Goal: Task Accomplishment & Management: Manage account settings

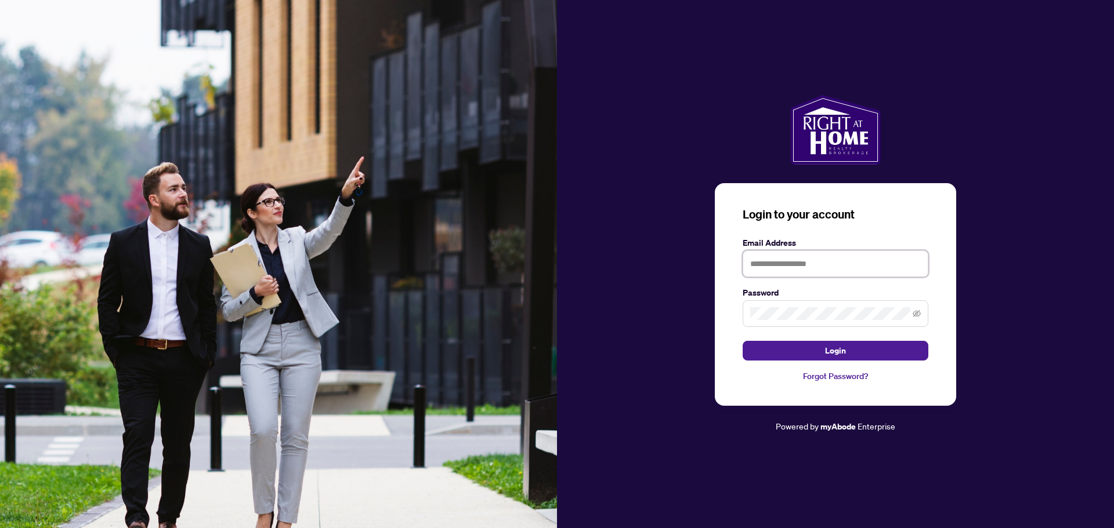
click at [796, 267] on input "text" at bounding box center [835, 264] width 186 height 27
type input "**********"
click at [816, 350] on button "Login" at bounding box center [835, 351] width 186 height 20
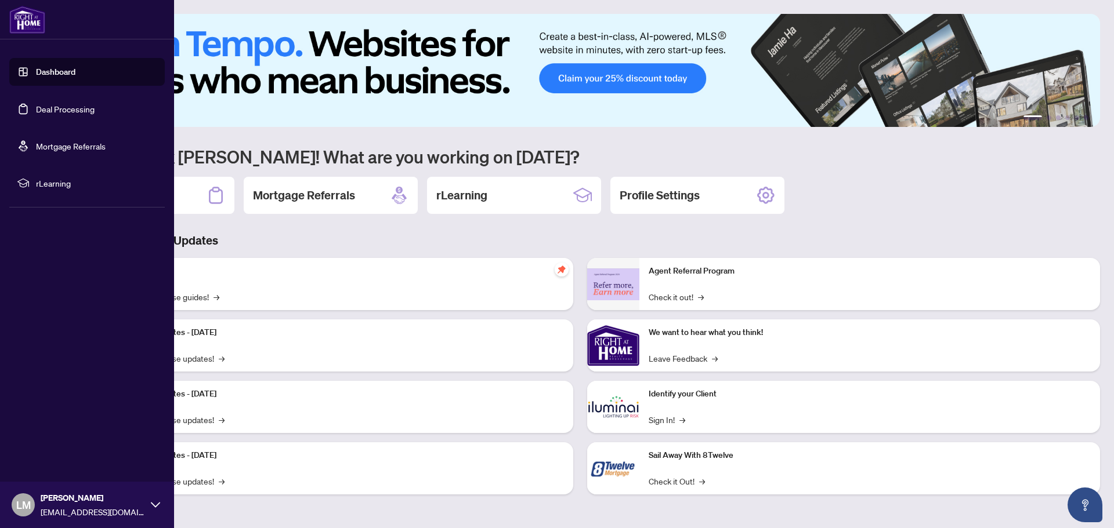
click at [44, 109] on link "Deal Processing" at bounding box center [65, 109] width 59 height 10
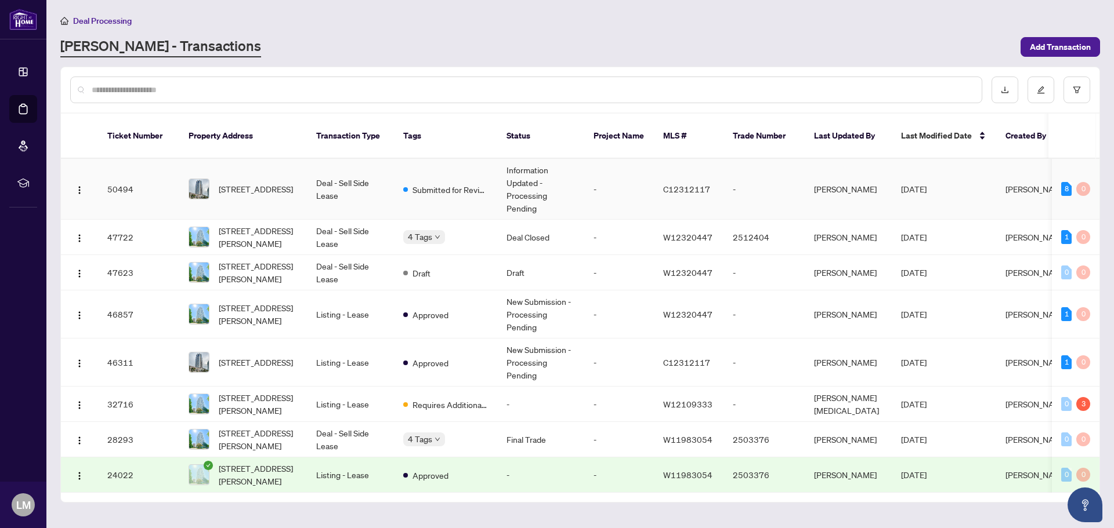
click at [528, 178] on td "Information Updated - Processing Pending" at bounding box center [540, 189] width 87 height 61
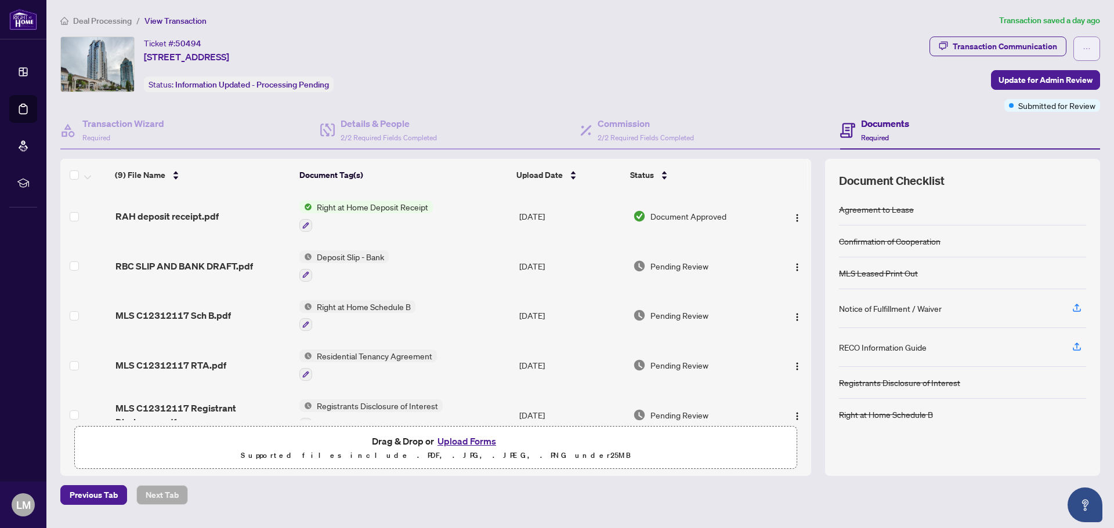
click at [1085, 50] on icon "ellipsis" at bounding box center [1086, 49] width 8 height 8
drag, startPoint x: 804, startPoint y: 53, endPoint x: 789, endPoint y: 56, distance: 16.0
click at [804, 53] on div "Ticket #: 50494 [STREET_ADDRESS] Status: Information Updated - Processing Pendi…" at bounding box center [492, 65] width 864 height 56
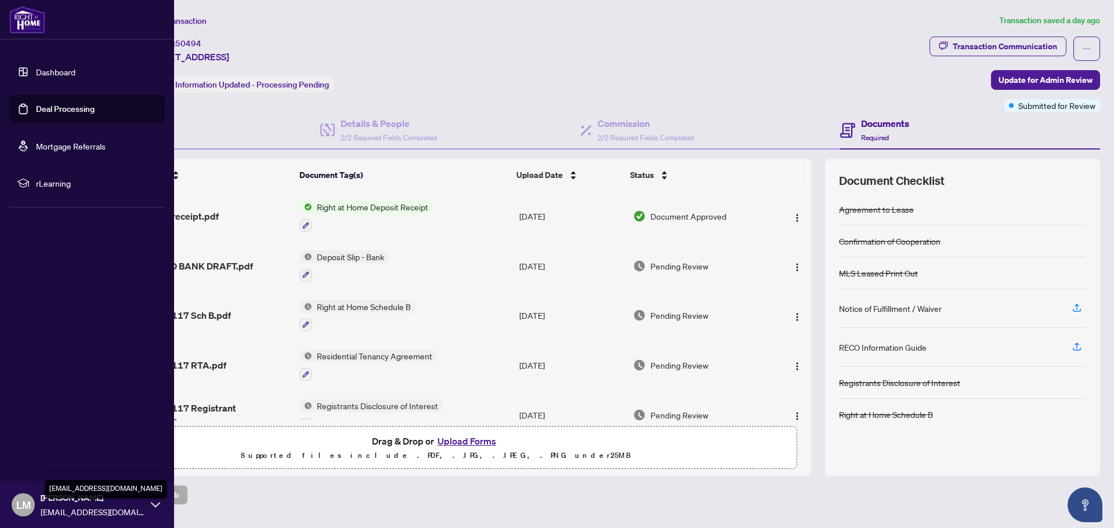
click at [58, 506] on span "[EMAIL_ADDRESS][DOMAIN_NAME]" at bounding box center [93, 512] width 104 height 13
click at [49, 436] on span "Logout" at bounding box center [47, 436] width 26 height 19
